Goal: Transaction & Acquisition: Purchase product/service

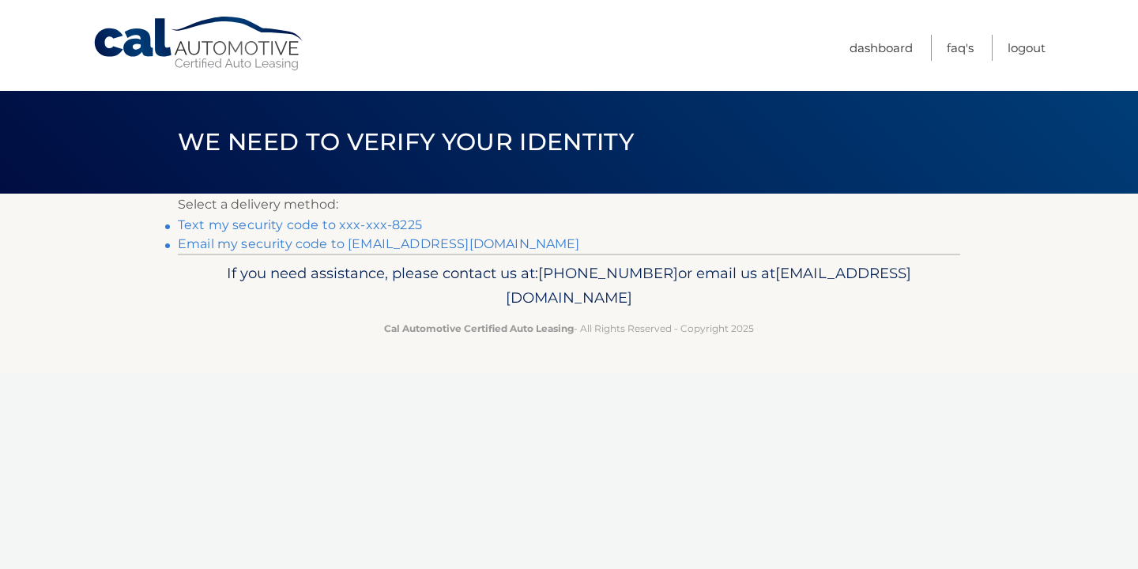
click at [362, 223] on link "Text my security code to xxx-xxx-8225" at bounding box center [300, 224] width 244 height 15
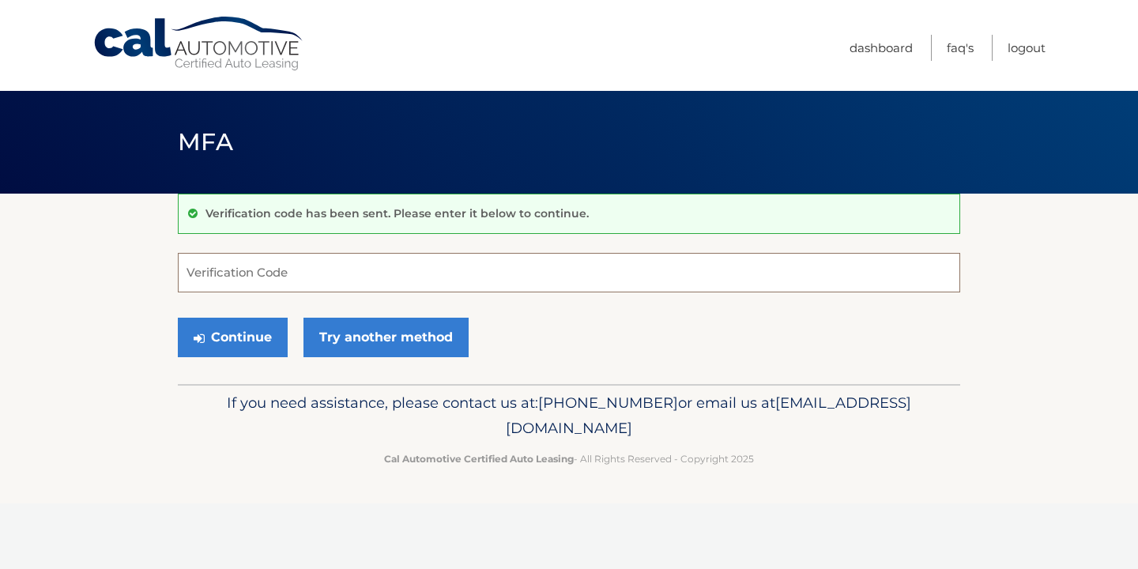
click at [321, 283] on input "Verification Code" at bounding box center [569, 273] width 782 height 40
type input "560879"
click at [219, 336] on button "Continue" at bounding box center [233, 338] width 110 height 40
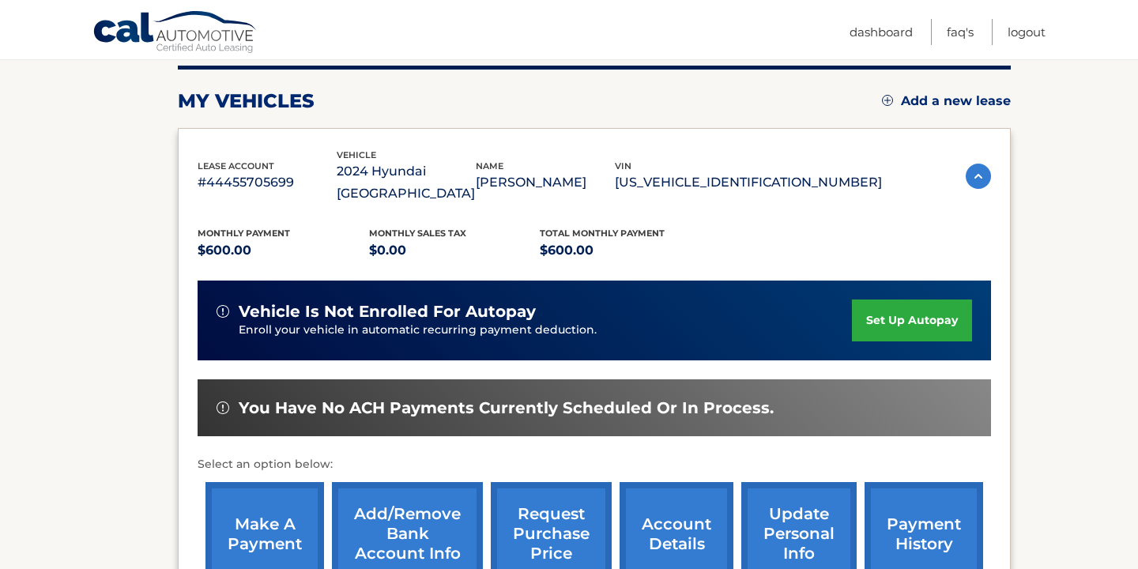
scroll to position [221, 0]
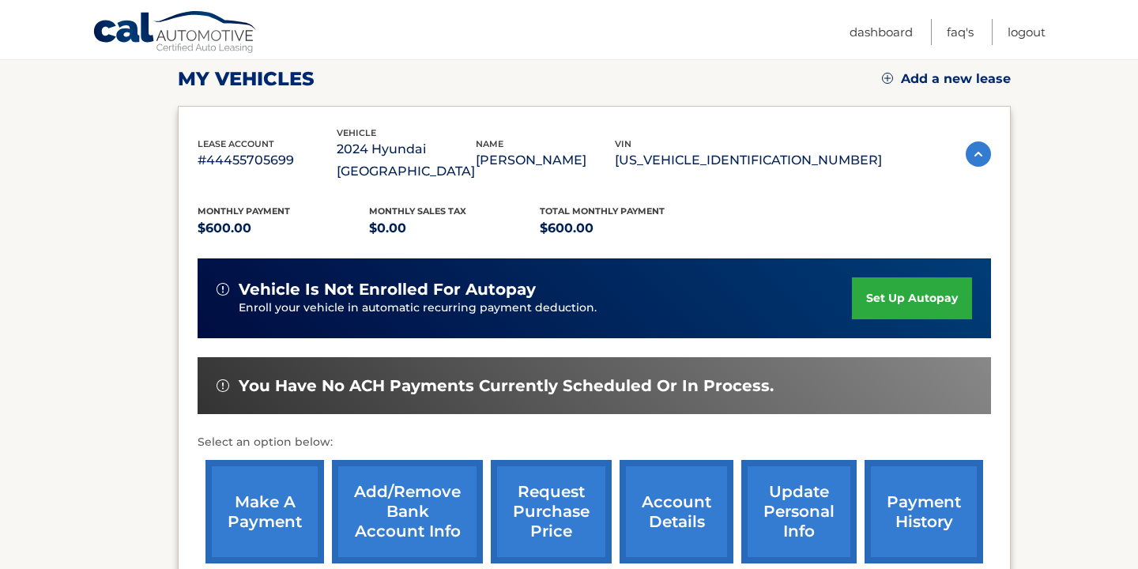
click at [236, 478] on link "make a payment" at bounding box center [264, 512] width 119 height 104
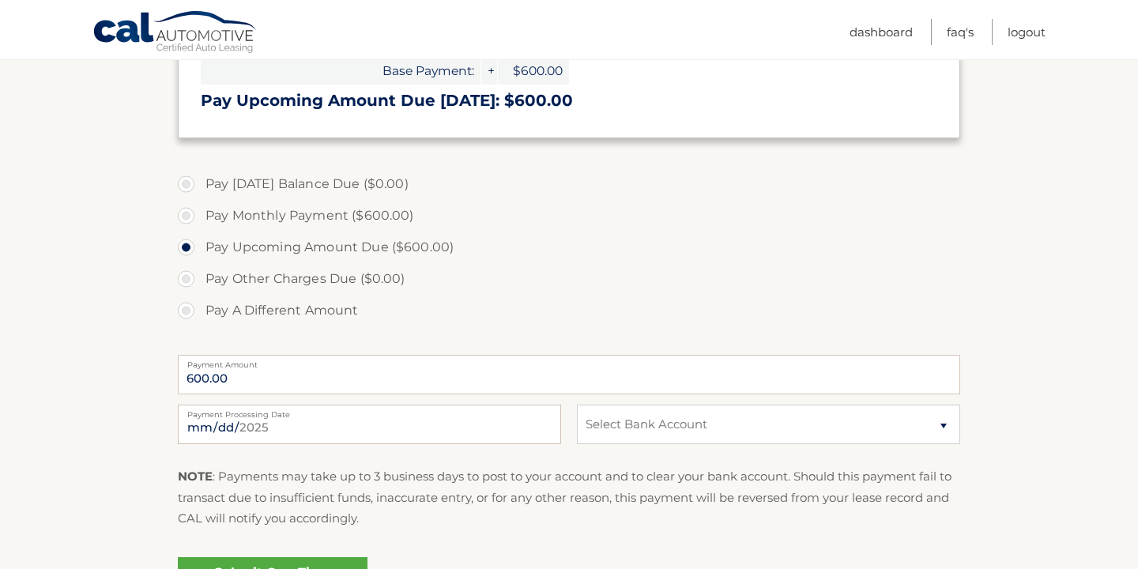
scroll to position [556, 0]
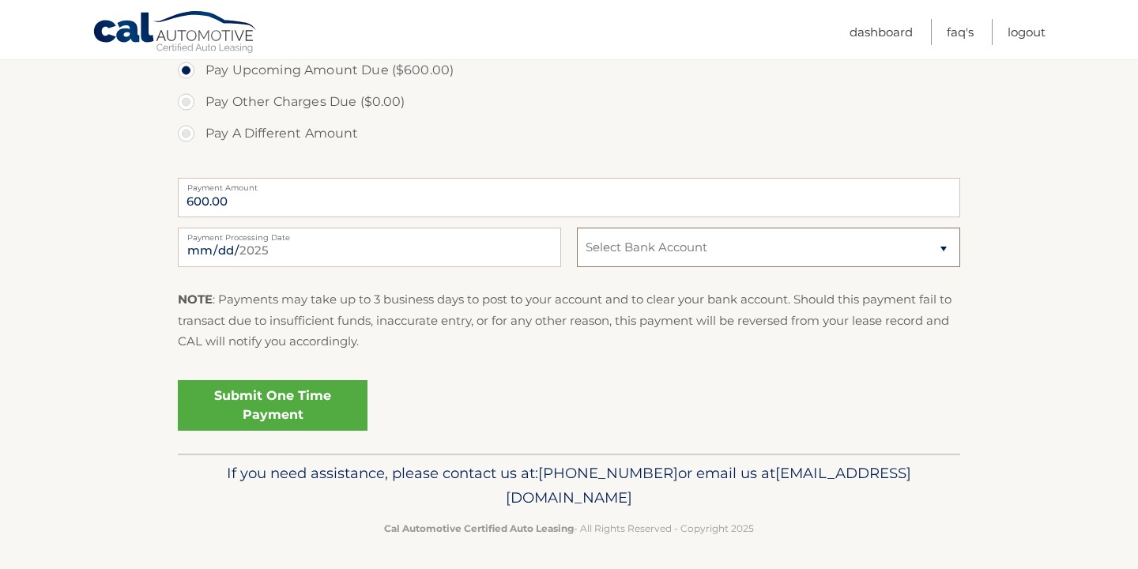
click at [646, 246] on select "Select Bank Account Checking BANK OF AMERICA, N.A. *****0521 Checking BANK OF A…" at bounding box center [768, 248] width 383 height 40
select select "ZTQ2OWE0ZTYtMmJjMS00OWI3LWFkZjktZTk0NWVkZTA2ZTZj"
click at [577, 228] on select "Select Bank Account Checking BANK OF AMERICA, N.A. *****0521 Checking BANK OF A…" at bounding box center [768, 248] width 383 height 40
click at [342, 401] on link "Submit One Time Payment" at bounding box center [273, 405] width 190 height 51
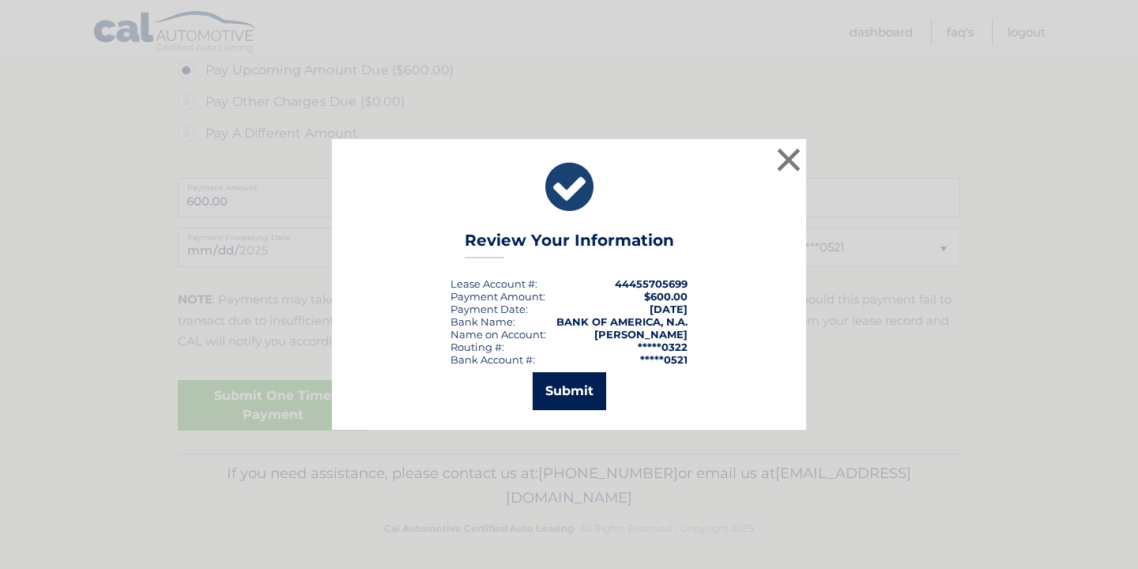
click at [591, 388] on button "Submit" at bounding box center [569, 391] width 73 height 38
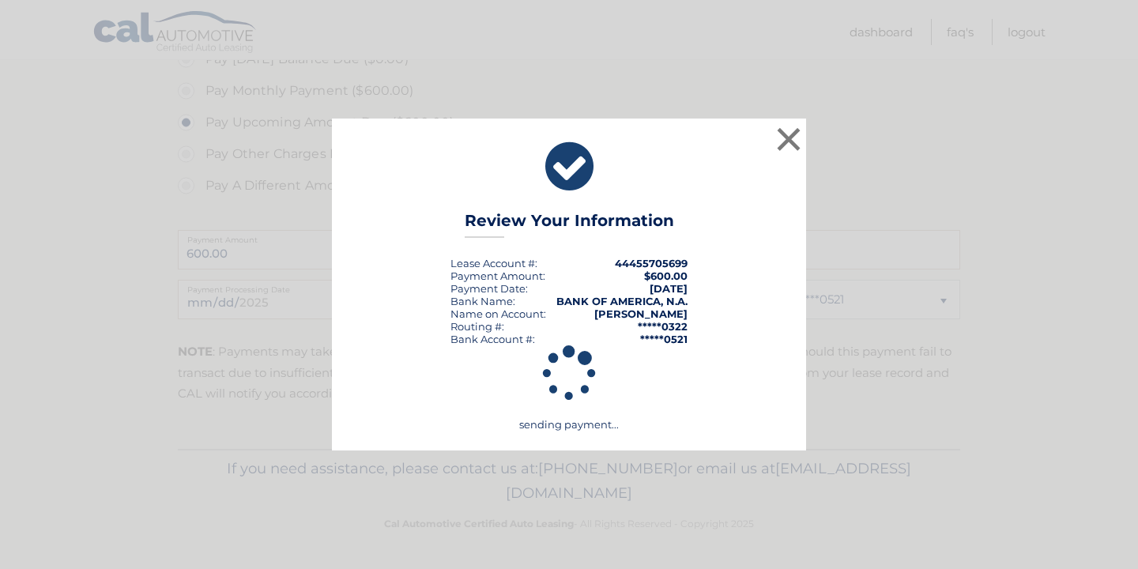
scroll to position [503, 0]
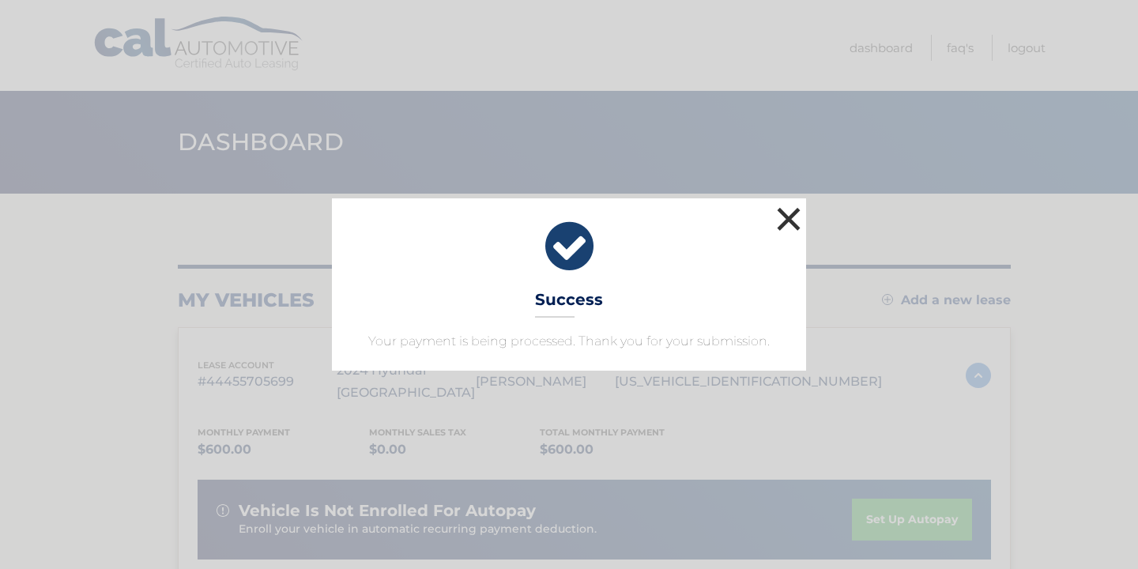
click at [775, 215] on button "×" at bounding box center [789, 219] width 32 height 32
